Goal: Task Accomplishment & Management: Use online tool/utility

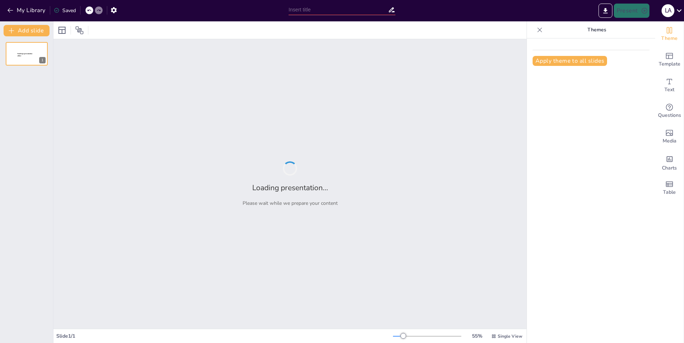
type input "Estrategias para el Éxito Académico: Cómo No Perder Materias"
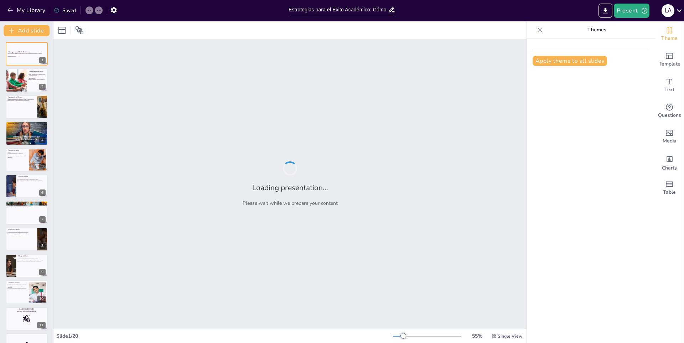
checkbox input "true"
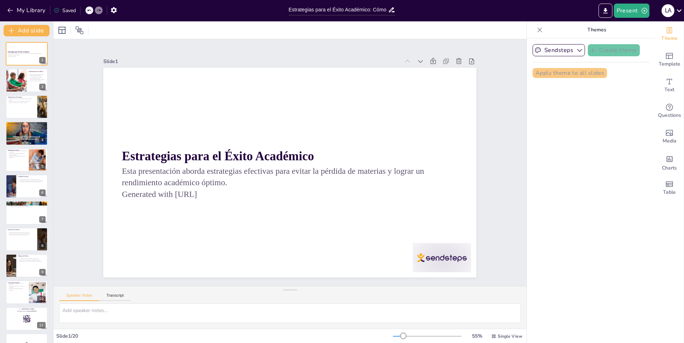
checkbox input "true"
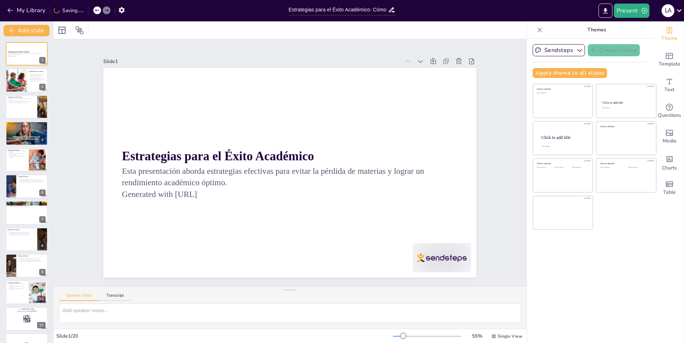
checkbox input "true"
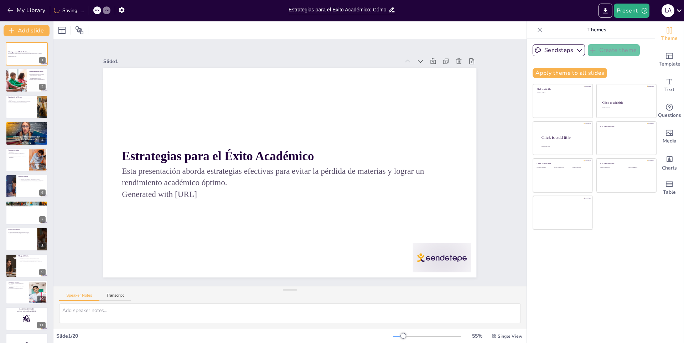
checkbox input "true"
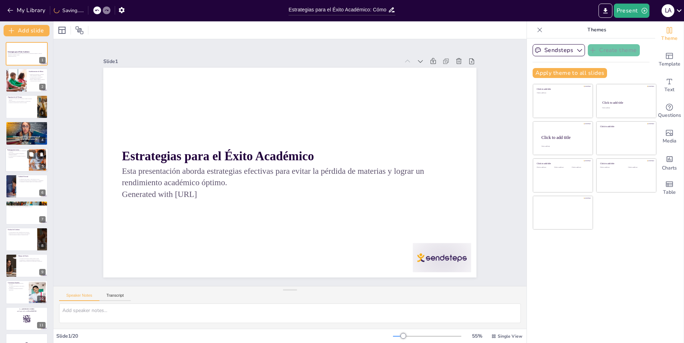
checkbox input "true"
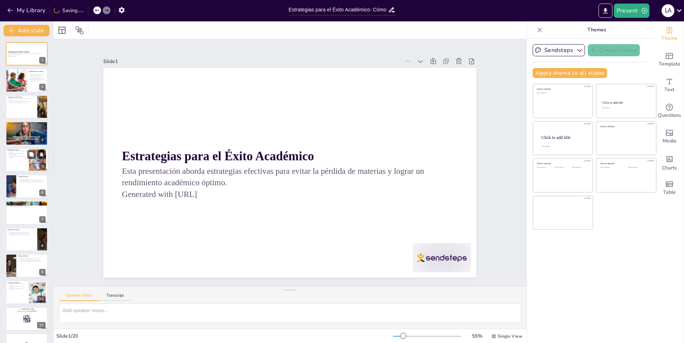
checkbox input "true"
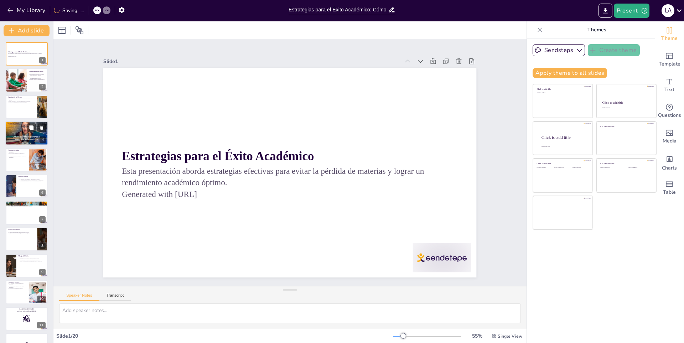
checkbox input "true"
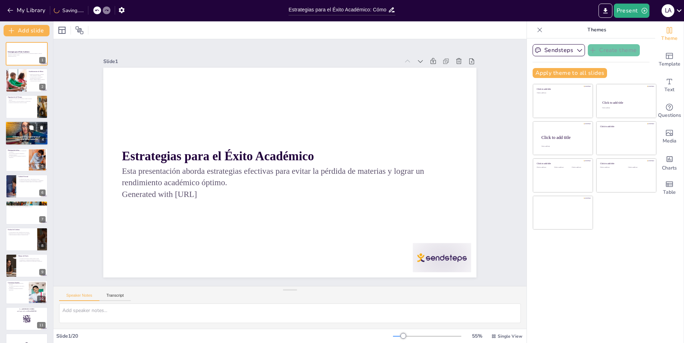
checkbox input "true"
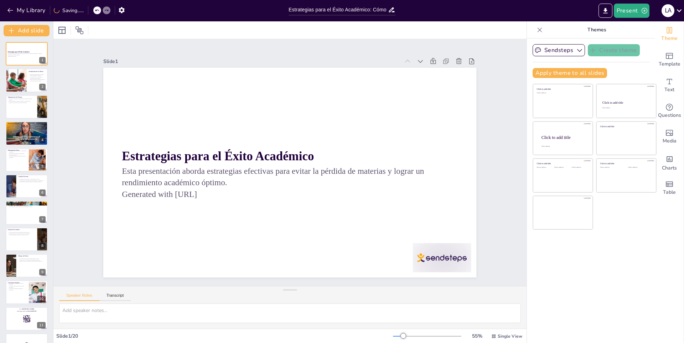
checkbox input "true"
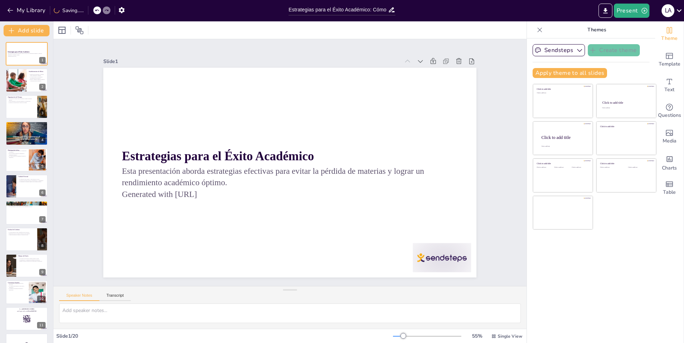
checkbox input "true"
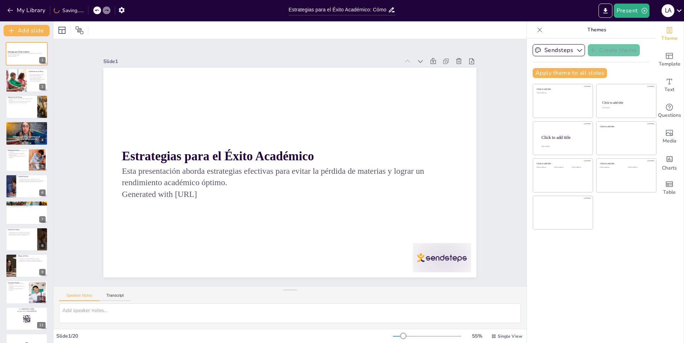
checkbox input "true"
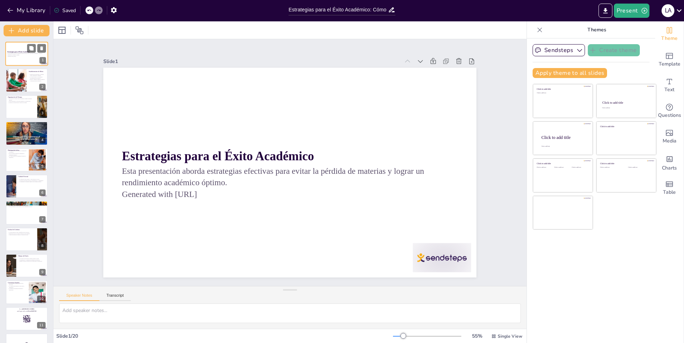
checkbox input "true"
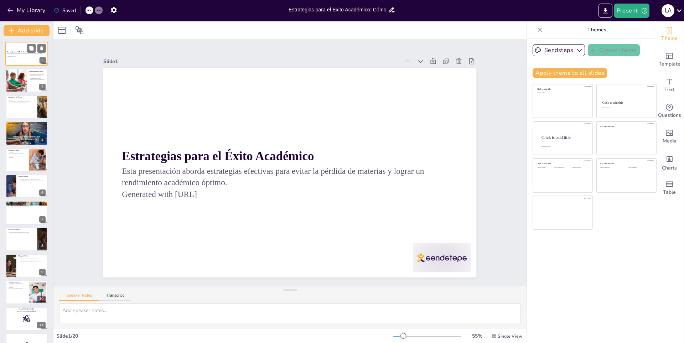
checkbox input "true"
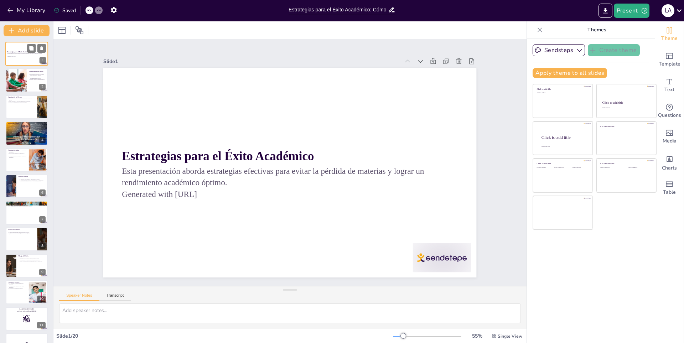
checkbox input "true"
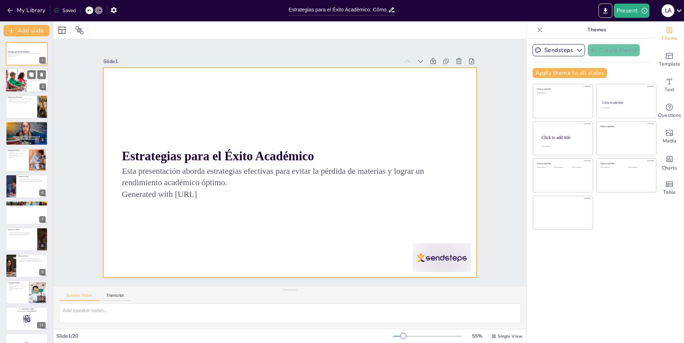
checkbox input "true"
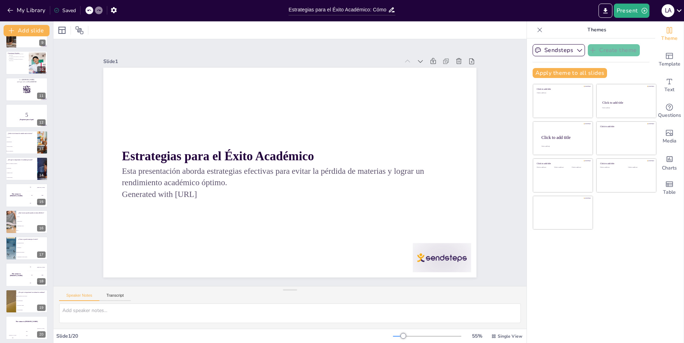
scroll to position [232, 0]
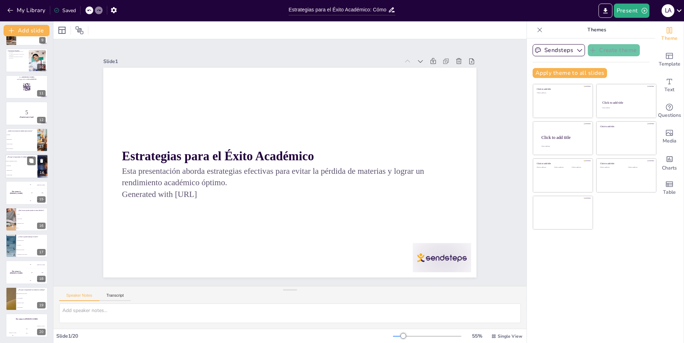
checkbox input "true"
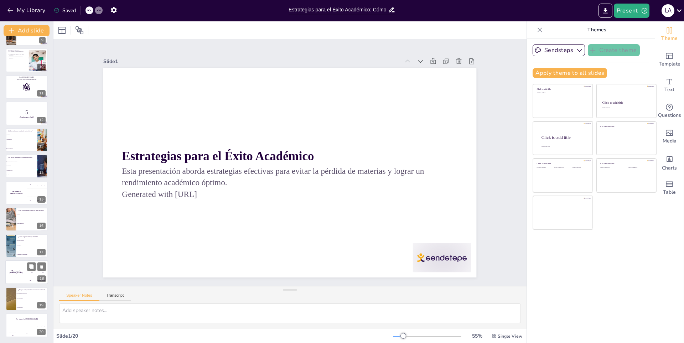
checkbox input "true"
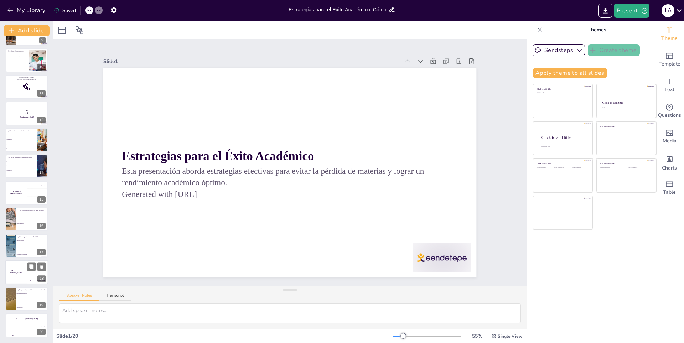
checkbox input "true"
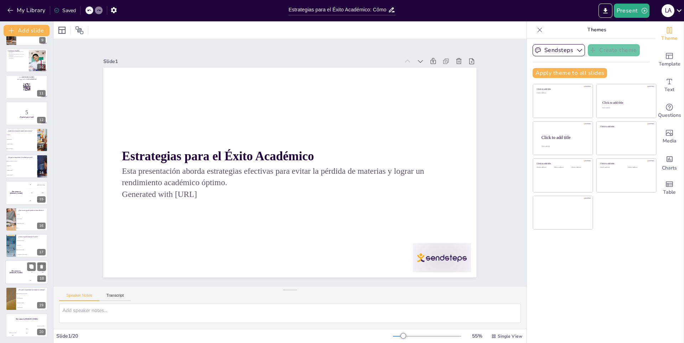
checkbox input "true"
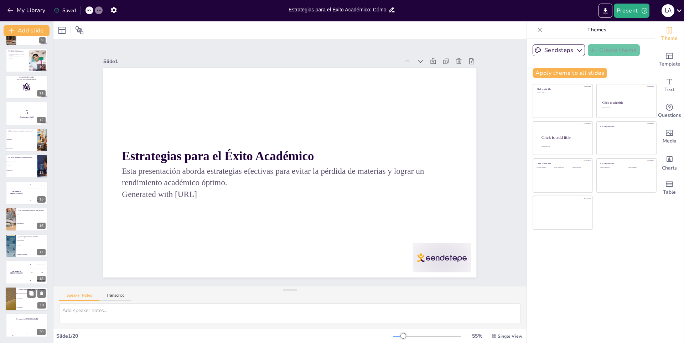
checkbox input "true"
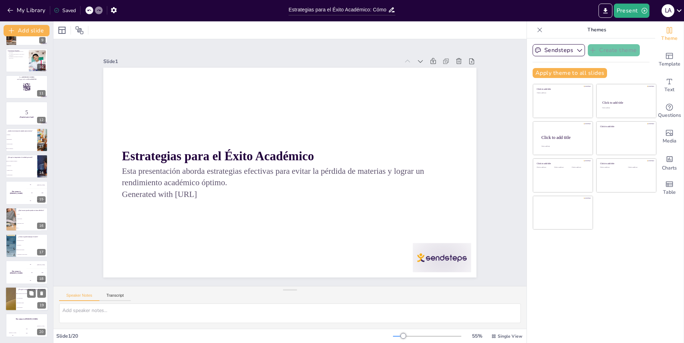
checkbox input "true"
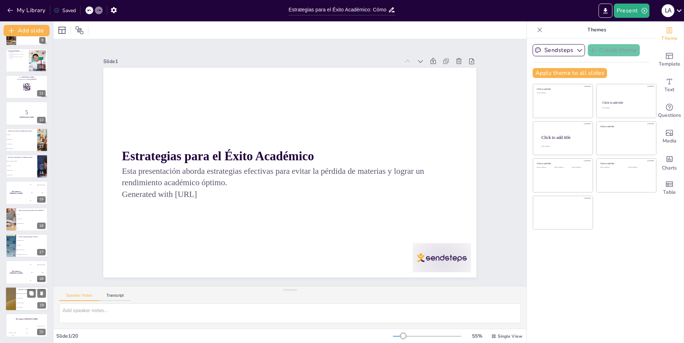
checkbox input "true"
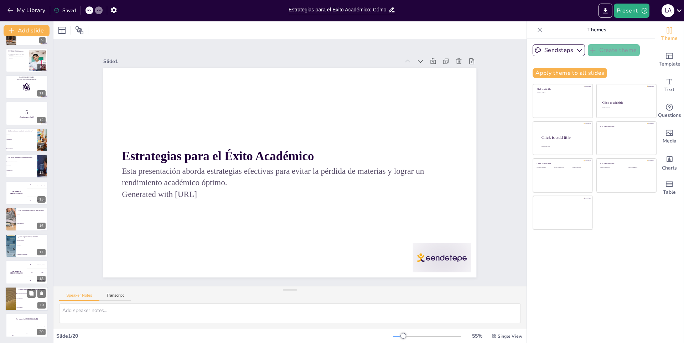
checkbox input "true"
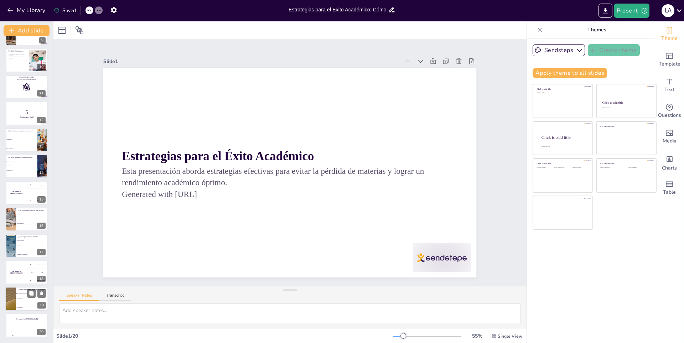
checkbox input "true"
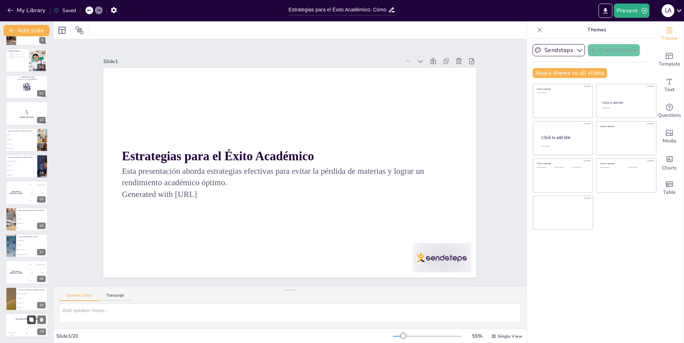
checkbox input "true"
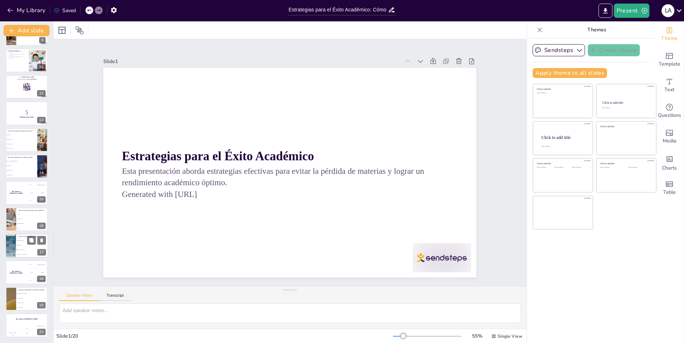
checkbox input "true"
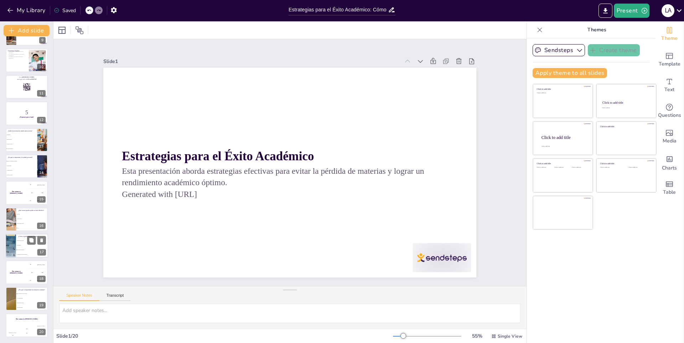
checkbox input "true"
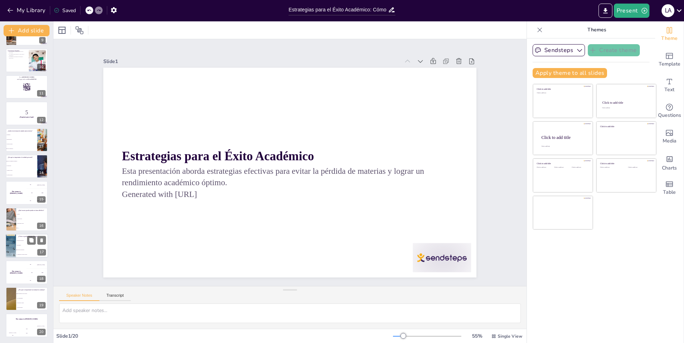
checkbox input "true"
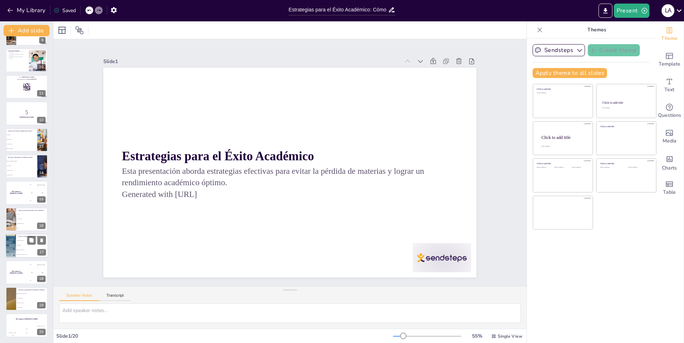
checkbox input "true"
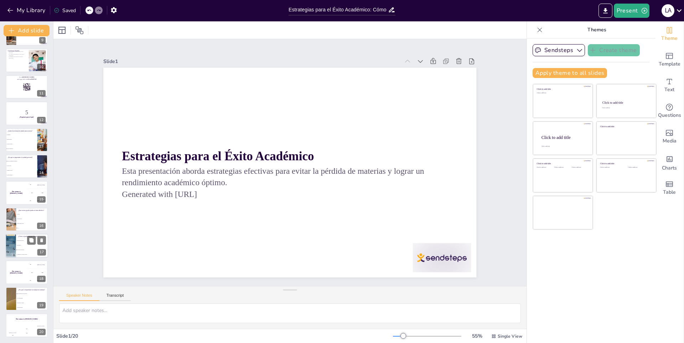
checkbox input "true"
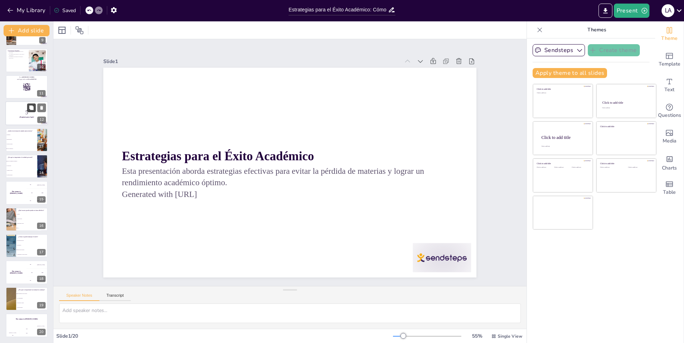
checkbox input "true"
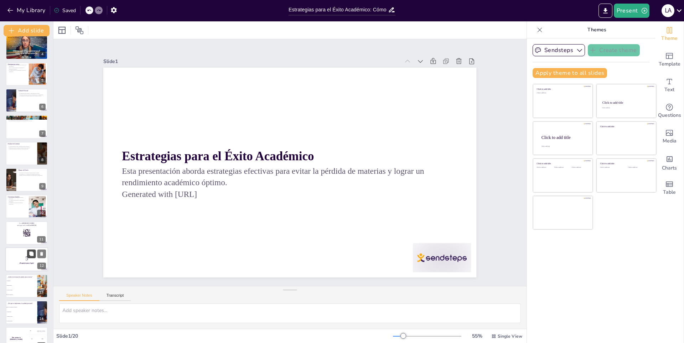
checkbox input "true"
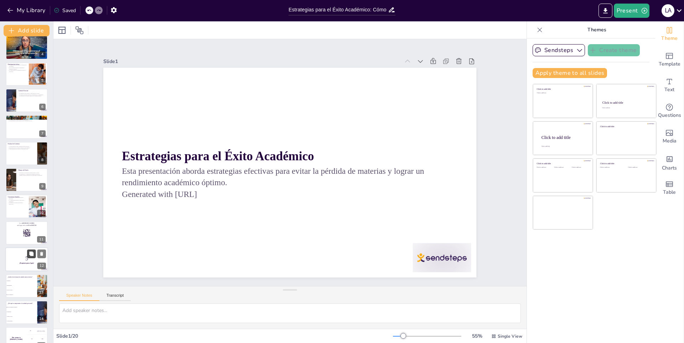
scroll to position [18, 0]
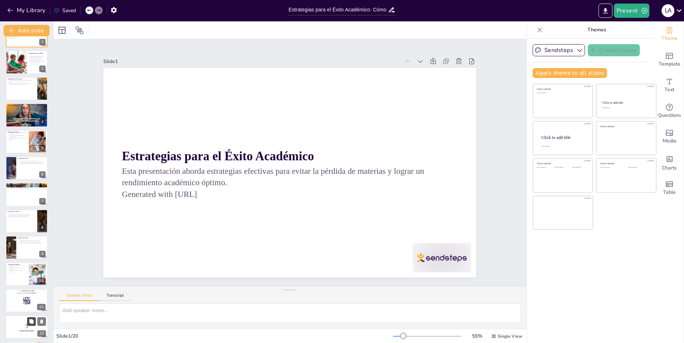
checkbox input "true"
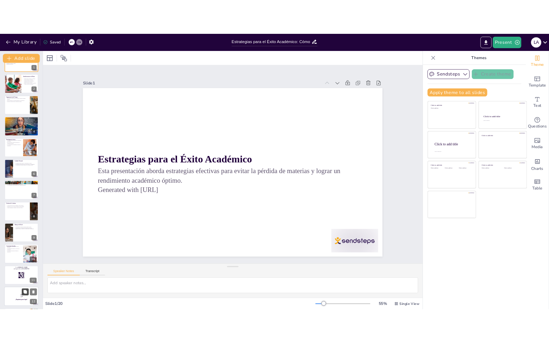
scroll to position [0, 0]
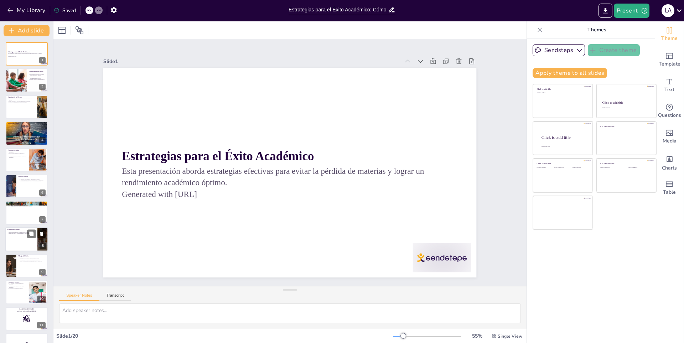
checkbox input "true"
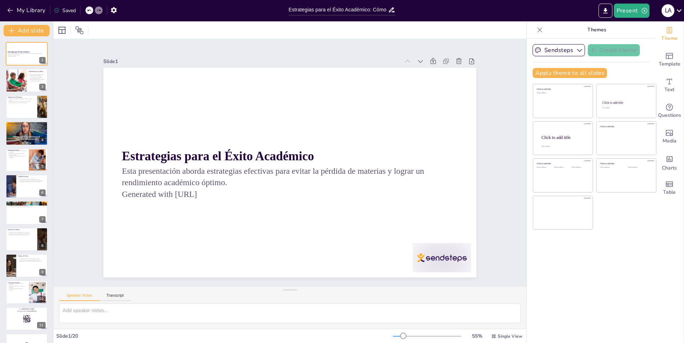
checkbox input "true"
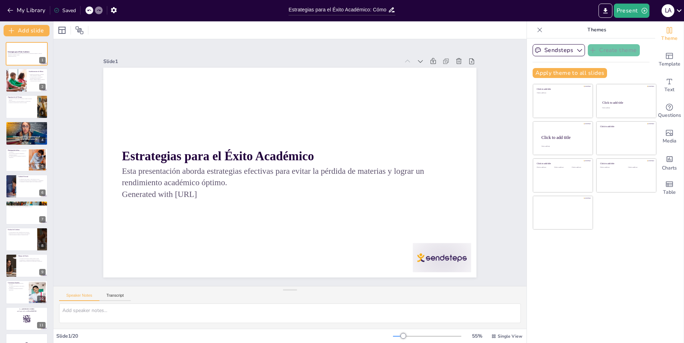
checkbox input "true"
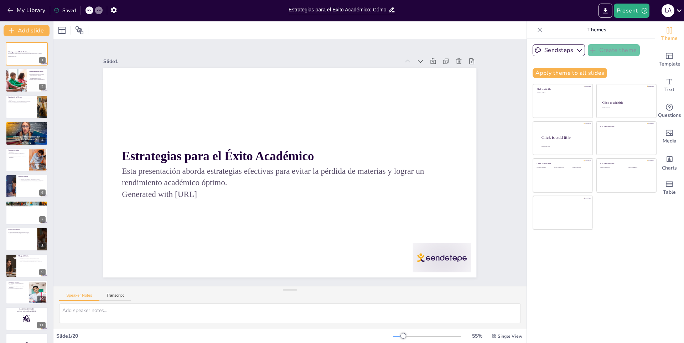
checkbox input "true"
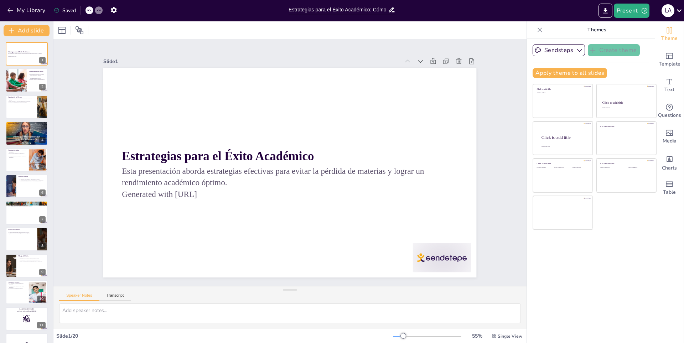
checkbox input "true"
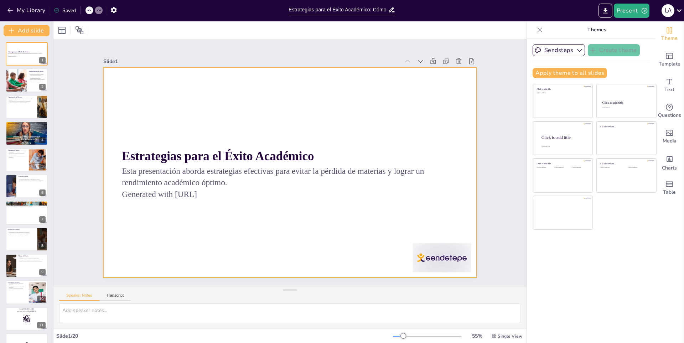
checkbox input "true"
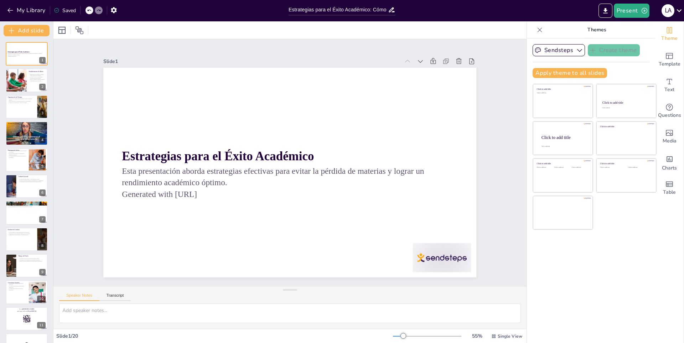
checkbox input "true"
click at [606, 4] on button "Export to PowerPoint" at bounding box center [605, 11] width 14 height 14
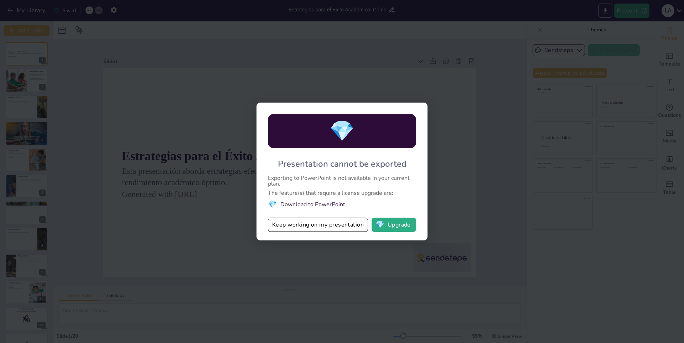
click at [438, 94] on div "💎 Presentation cannot be exported Exporting to PowerPoint is not available in y…" at bounding box center [342, 171] width 684 height 343
click at [439, 94] on div "💎 Presentation cannot be exported Exporting to PowerPoint is not available in y…" at bounding box center [342, 171] width 684 height 343
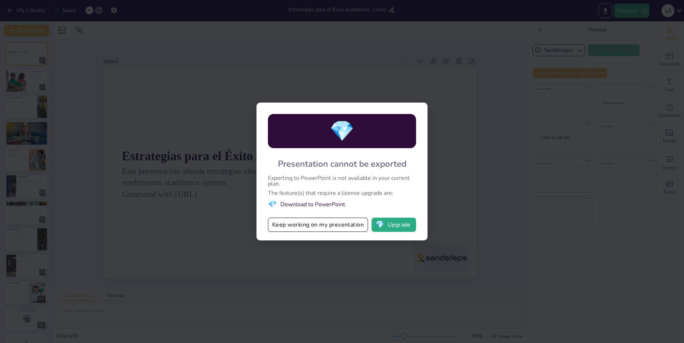
click at [439, 94] on div "💎 Presentation cannot be exported Exporting to PowerPoint is not available in y…" at bounding box center [342, 171] width 684 height 343
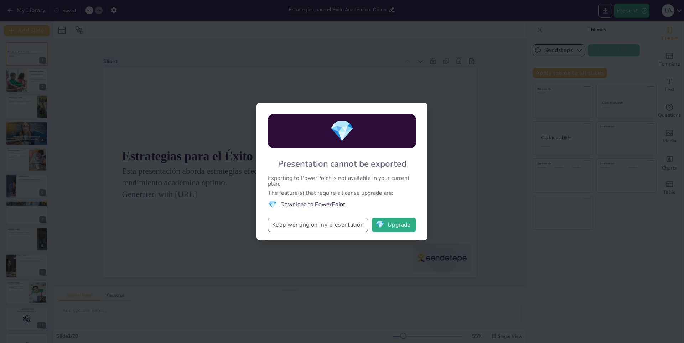
drag, startPoint x: 133, startPoint y: 64, endPoint x: 339, endPoint y: 228, distance: 263.6
click at [339, 228] on button "Keep working on my presentation" at bounding box center [318, 225] width 100 height 14
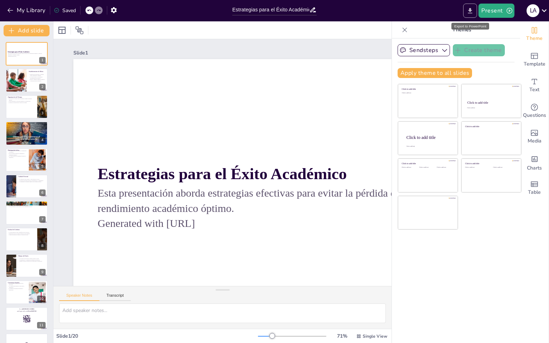
click at [469, 9] on icon "Export to PowerPoint" at bounding box center [469, 10] width 7 height 7
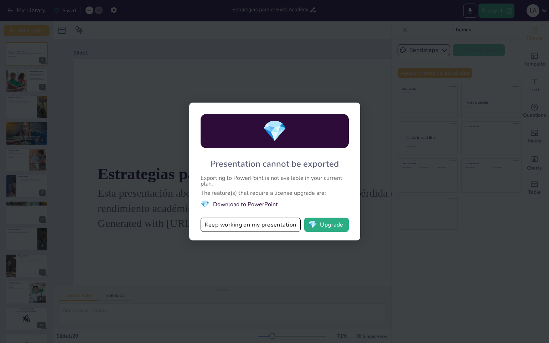
click at [233, 43] on div "💎 Presentation cannot be exported Exporting to PowerPoint is not available in y…" at bounding box center [274, 171] width 549 height 343
click at [256, 44] on div "💎 Presentation cannot be exported Exporting to PowerPoint is not available in y…" at bounding box center [274, 171] width 549 height 343
click at [228, 224] on button "Keep working on my presentation" at bounding box center [251, 225] width 100 height 14
